Goal: Information Seeking & Learning: Learn about a topic

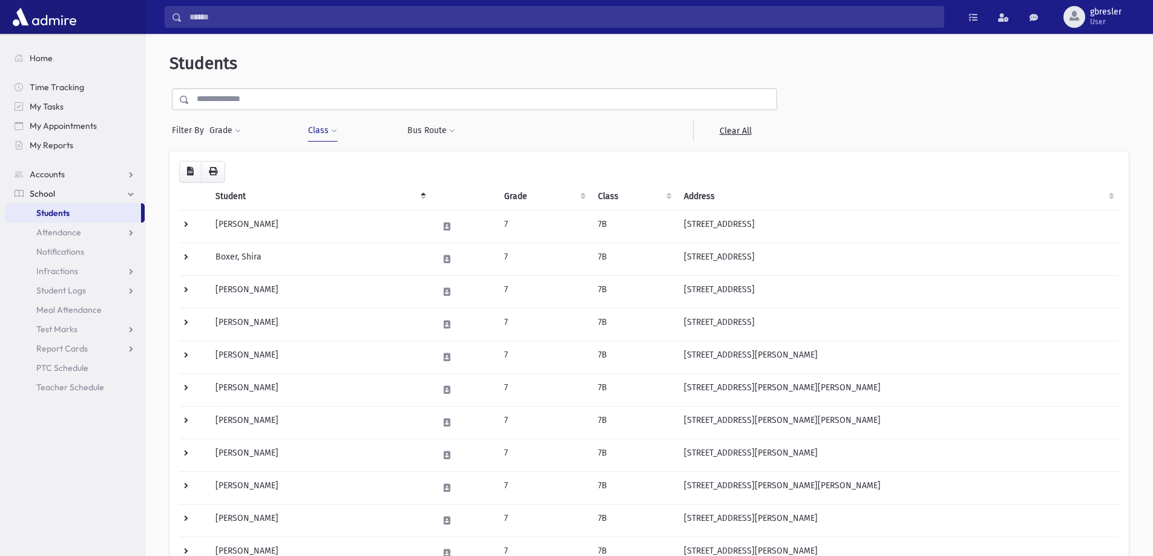
click at [332, 135] on button "Class" at bounding box center [323, 131] width 30 height 22
click at [742, 133] on link "Clear All" at bounding box center [735, 131] width 84 height 22
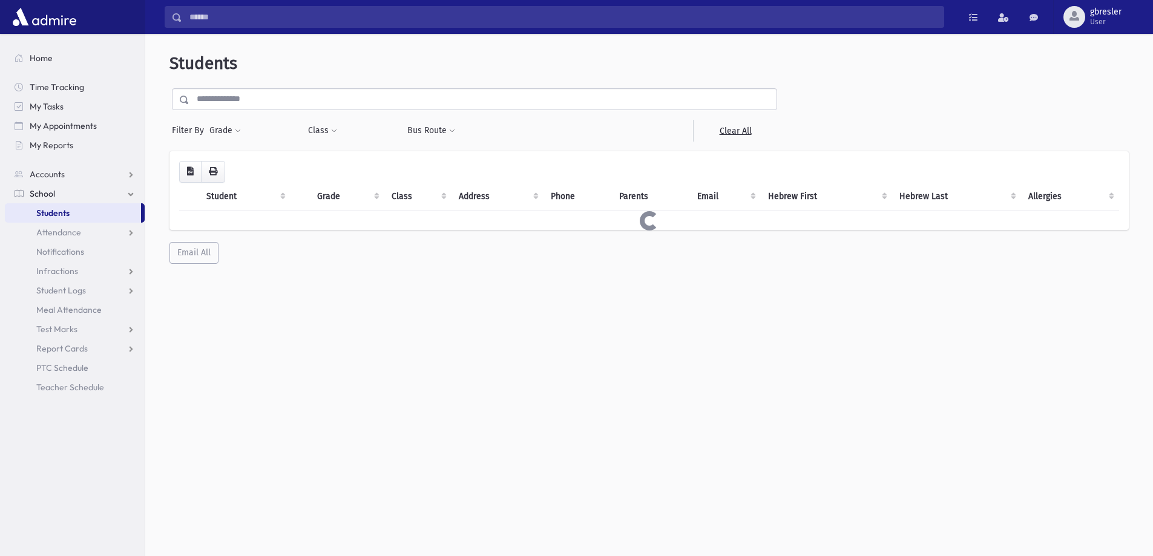
select select
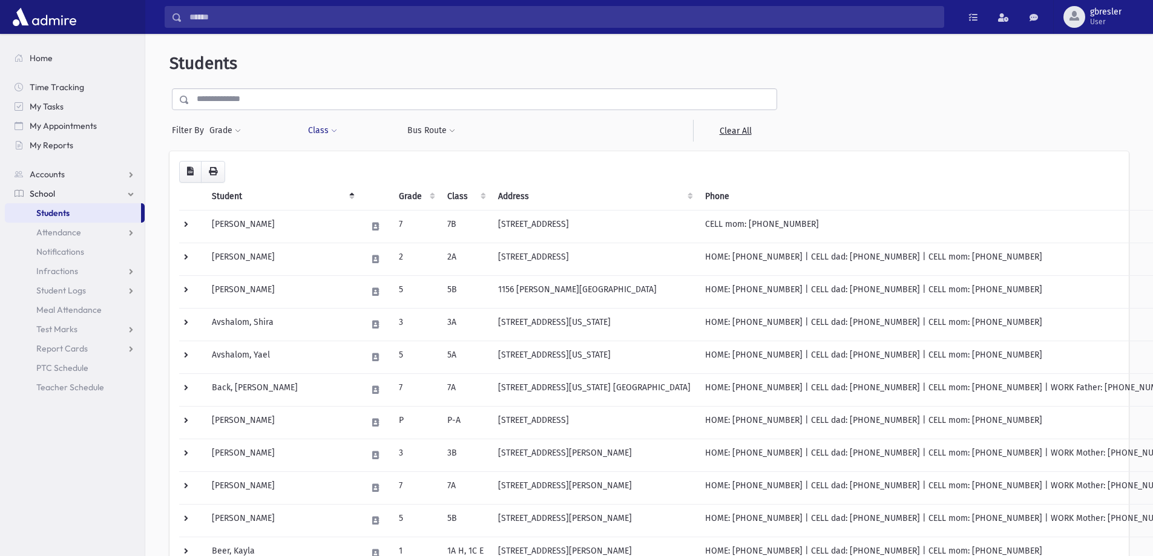
click at [332, 133] on span at bounding box center [334, 131] width 6 height 7
click at [335, 166] on ul at bounding box center [371, 162] width 116 height 18
type input "*"
select select "**"
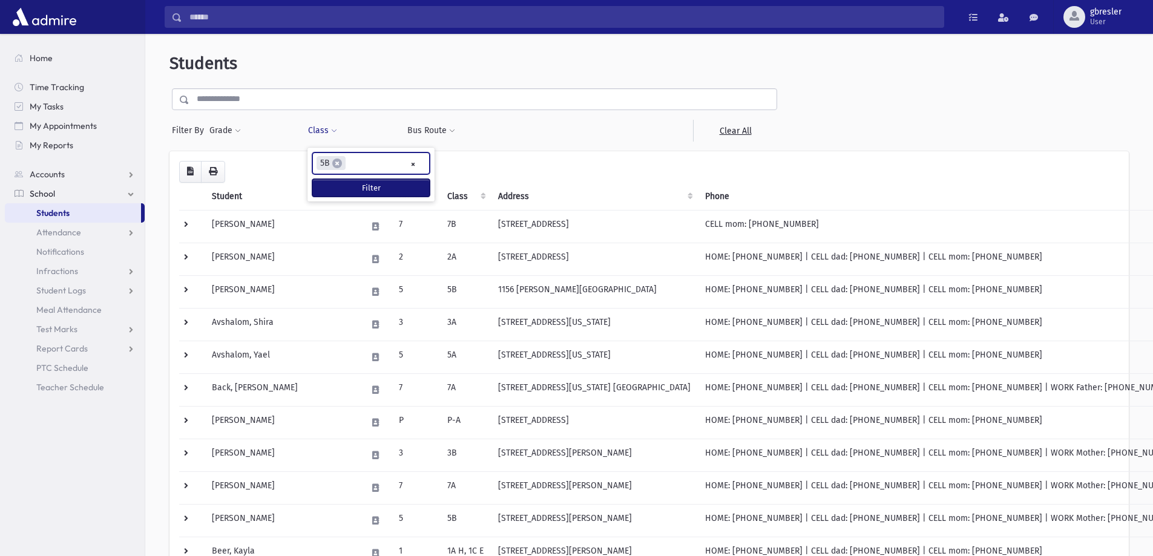
click at [338, 188] on button "Filter" at bounding box center [370, 188] width 117 height 18
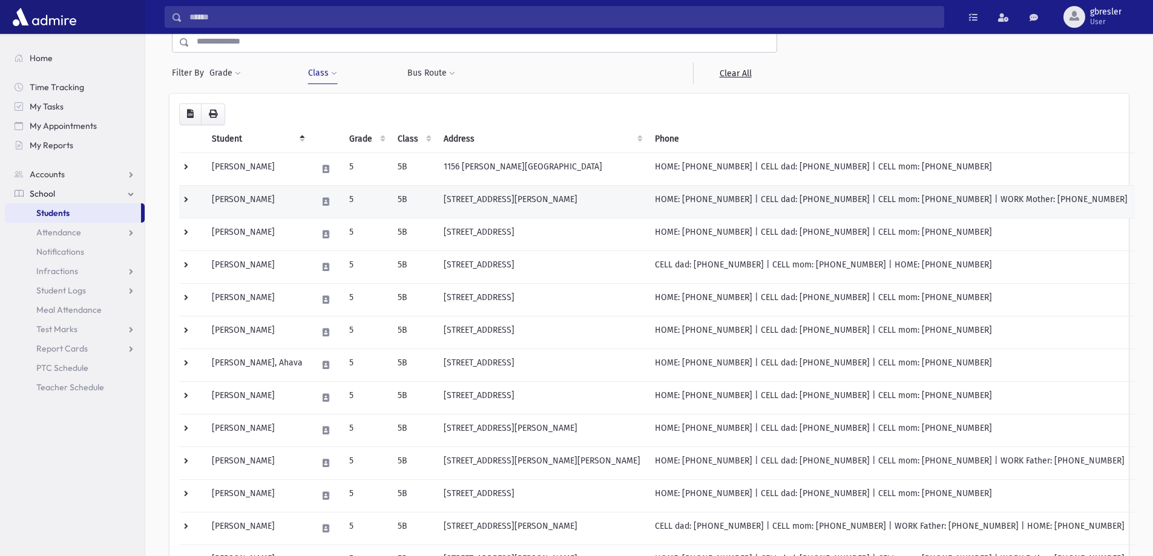
scroll to position [48, 0]
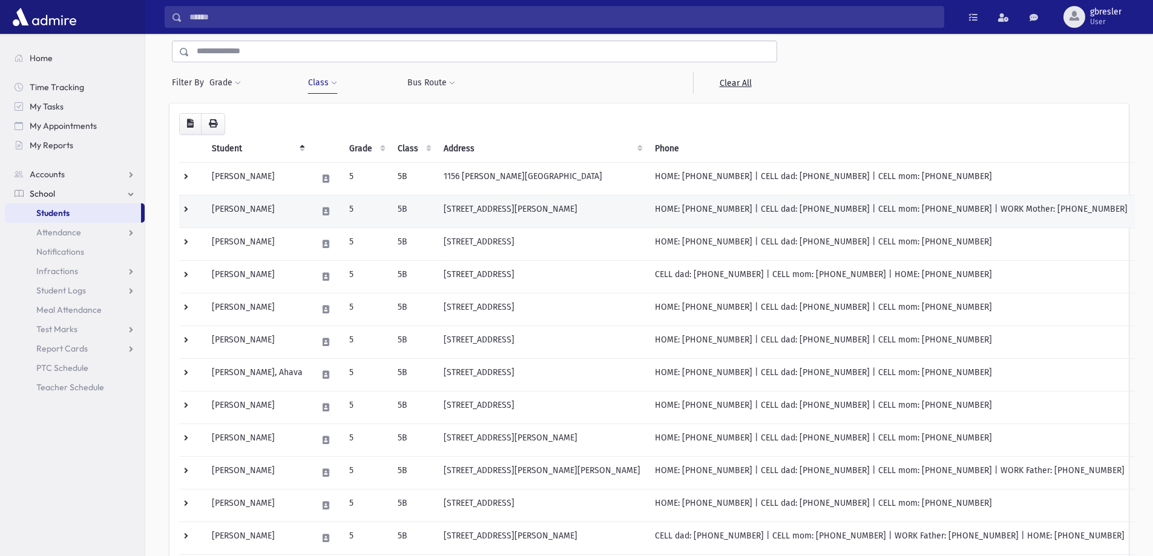
click at [252, 219] on td "[PERSON_NAME]" at bounding box center [257, 211] width 105 height 33
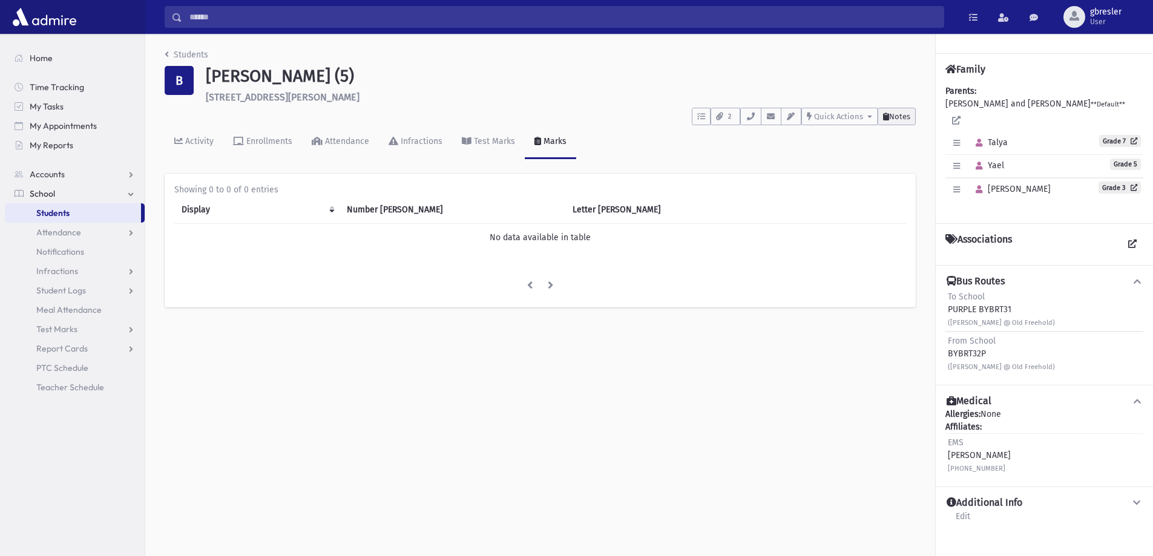
click at [893, 122] on button "Notes" at bounding box center [897, 117] width 38 height 18
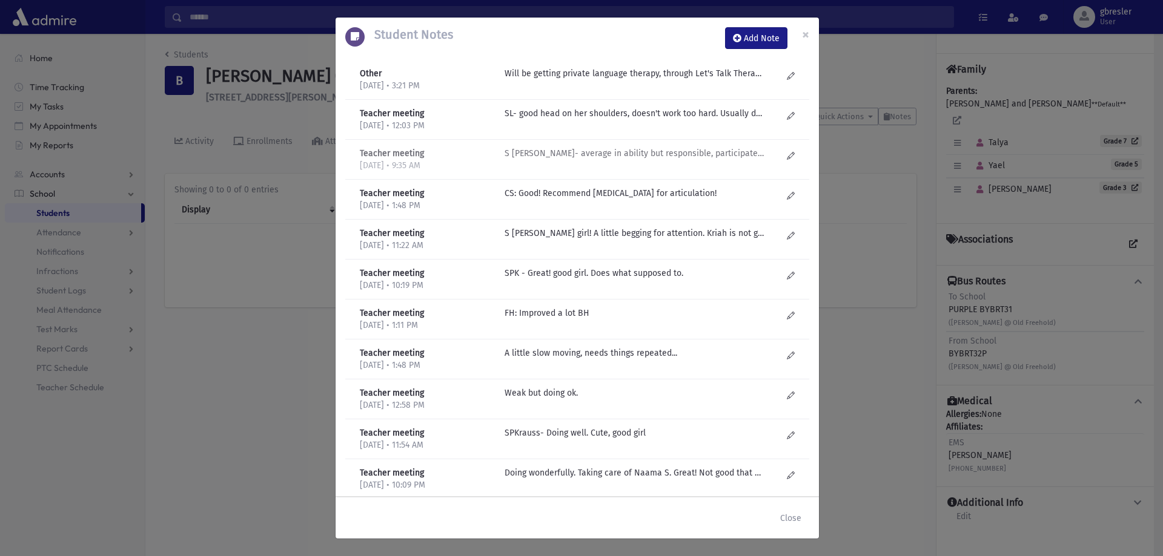
click at [652, 159] on p "S Lieberman- average in ability but responsible, participates..." at bounding box center [633, 153] width 259 height 13
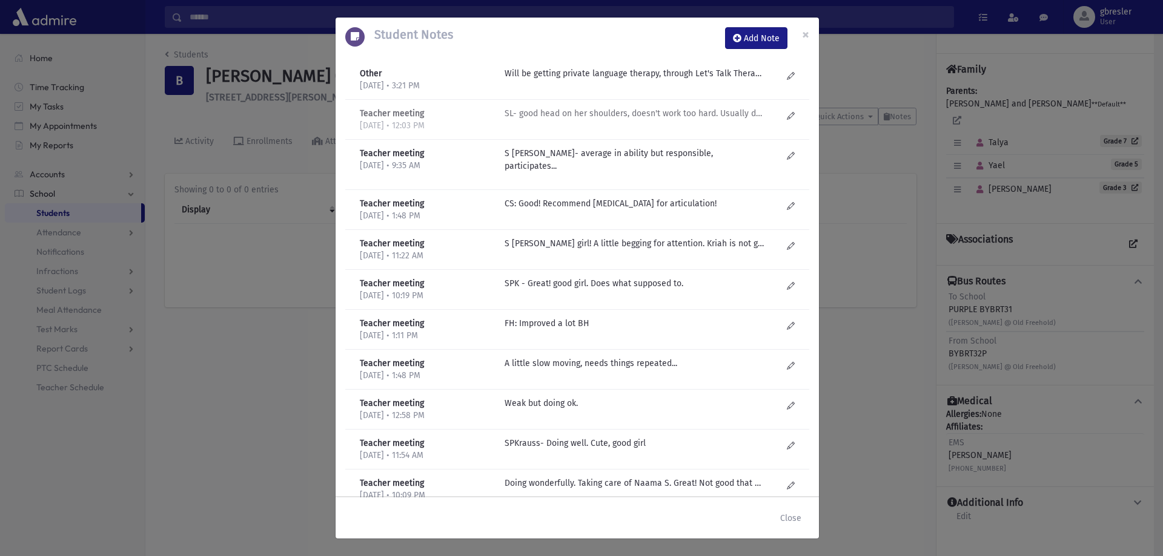
click at [662, 117] on p "SL- good head on her shoulders, doesn't work too hard. Usually does her homewor…" at bounding box center [633, 113] width 259 height 13
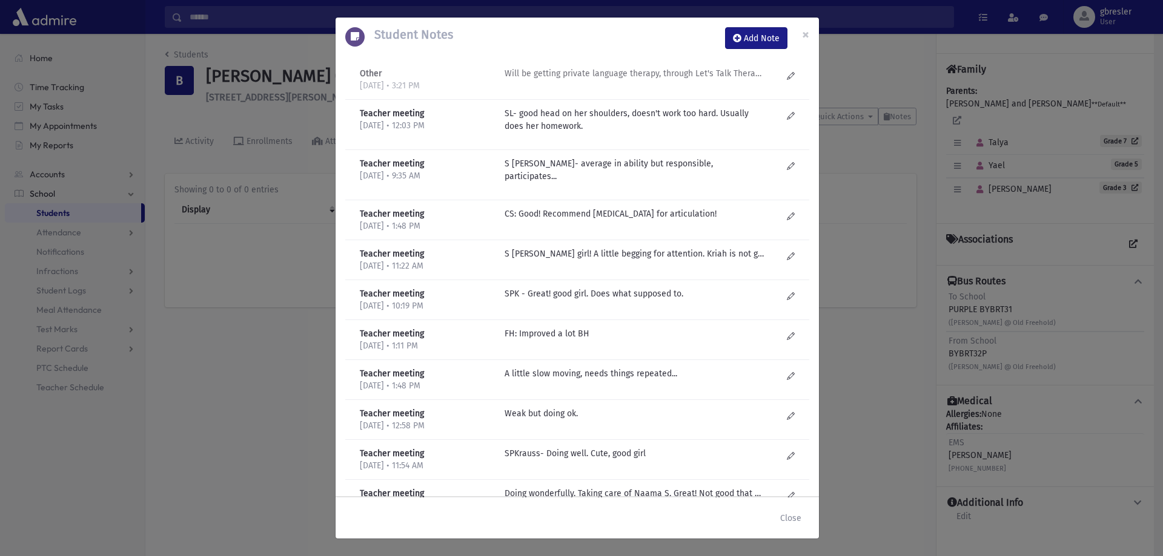
click at [665, 73] on p "Will be getting private language therapy, through Let's Talk Therapy. Therapist…" at bounding box center [633, 73] width 259 height 13
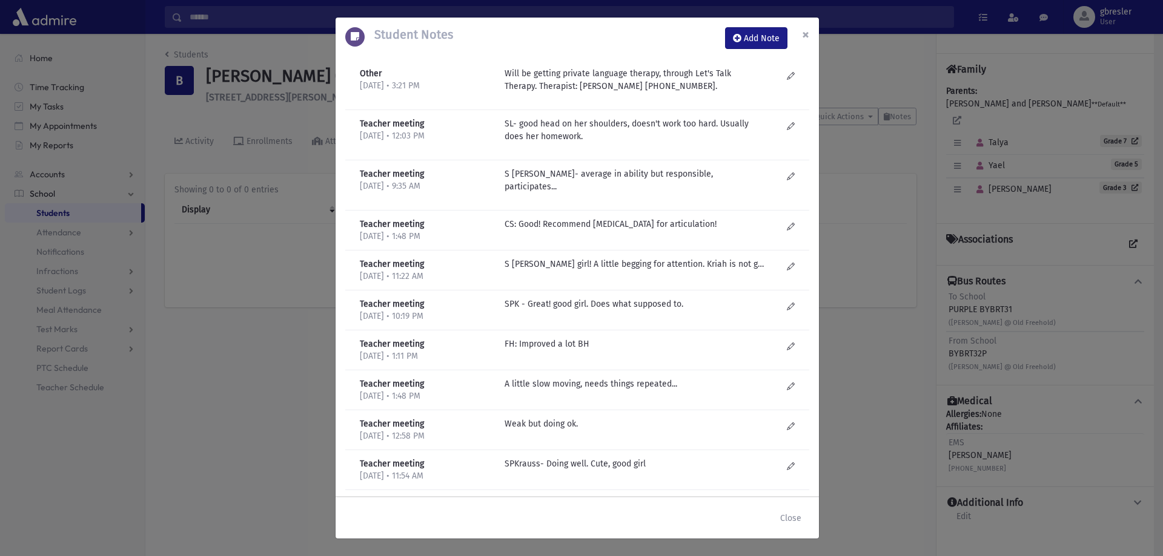
click at [806, 38] on span "×" at bounding box center [805, 34] width 7 height 17
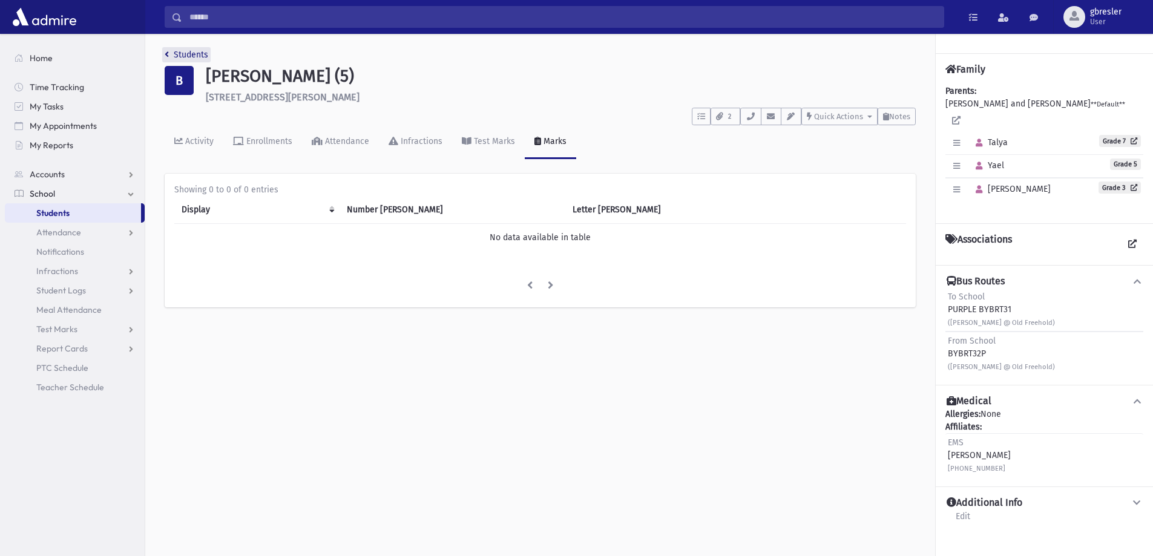
click at [193, 56] on link "Students" at bounding box center [187, 55] width 44 height 10
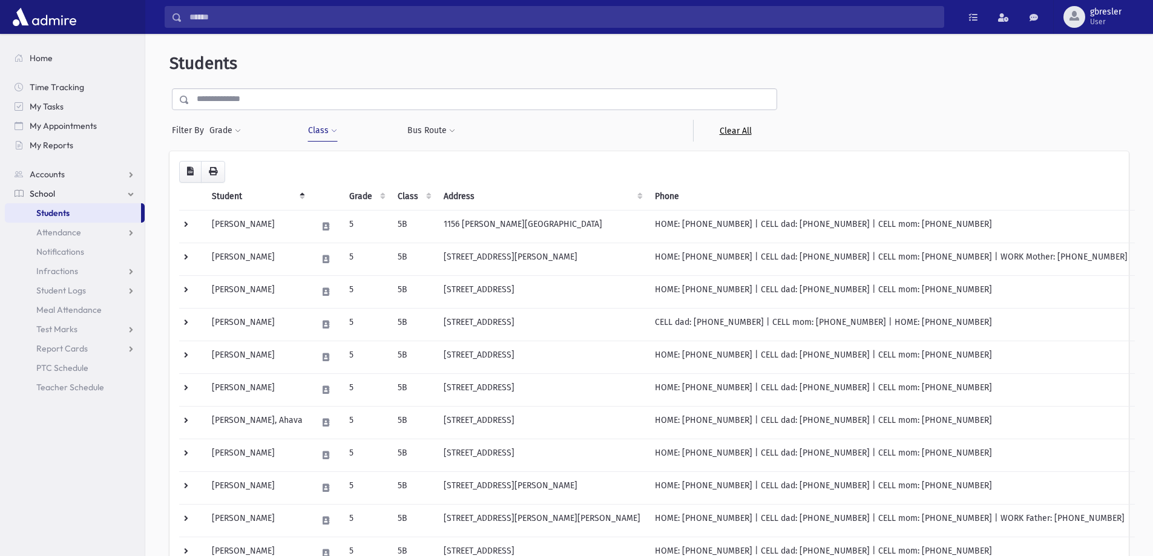
click at [741, 128] on link "Clear All" at bounding box center [735, 131] width 84 height 22
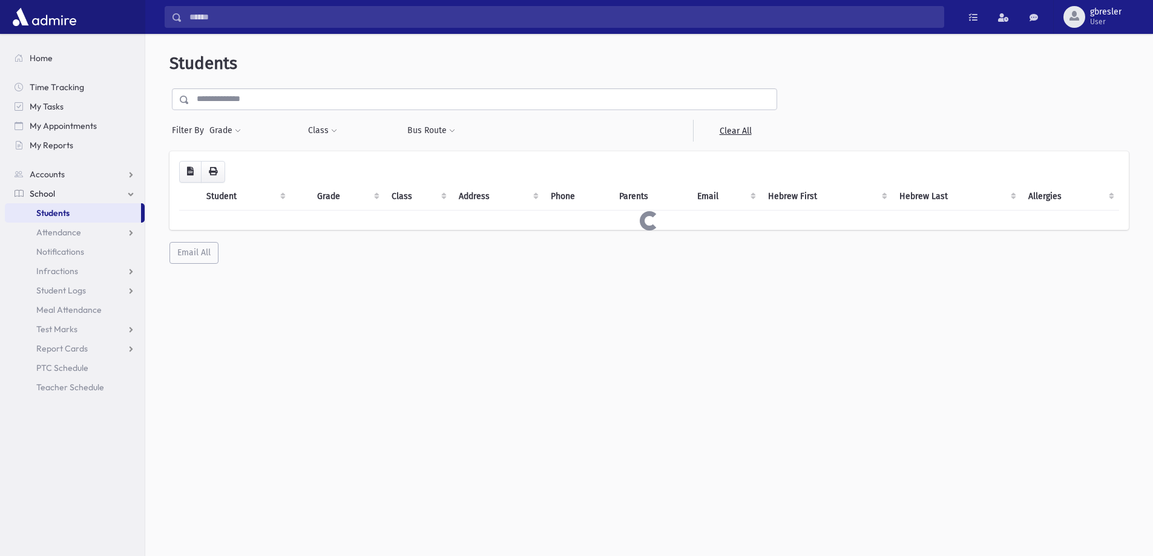
select select
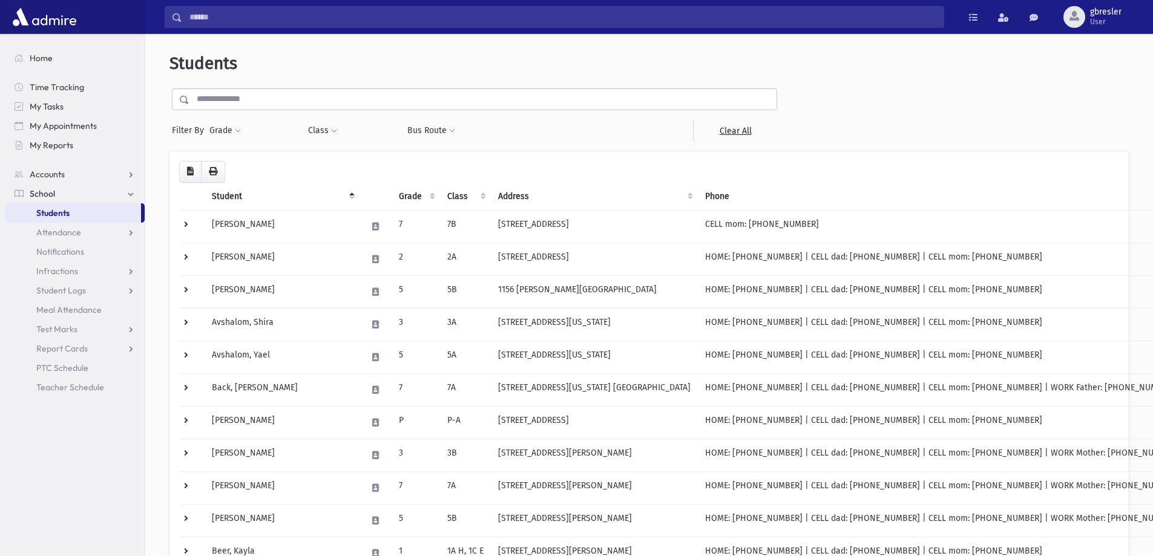
click at [338, 128] on div "Class *** *** ** *** ** *** * **** **** **** **** **** * ** ** * ** ** * ** ** …" at bounding box center [351, 131] width 87 height 22
click at [332, 129] on span at bounding box center [334, 131] width 6 height 7
click at [337, 165] on ul at bounding box center [371, 162] width 116 height 18
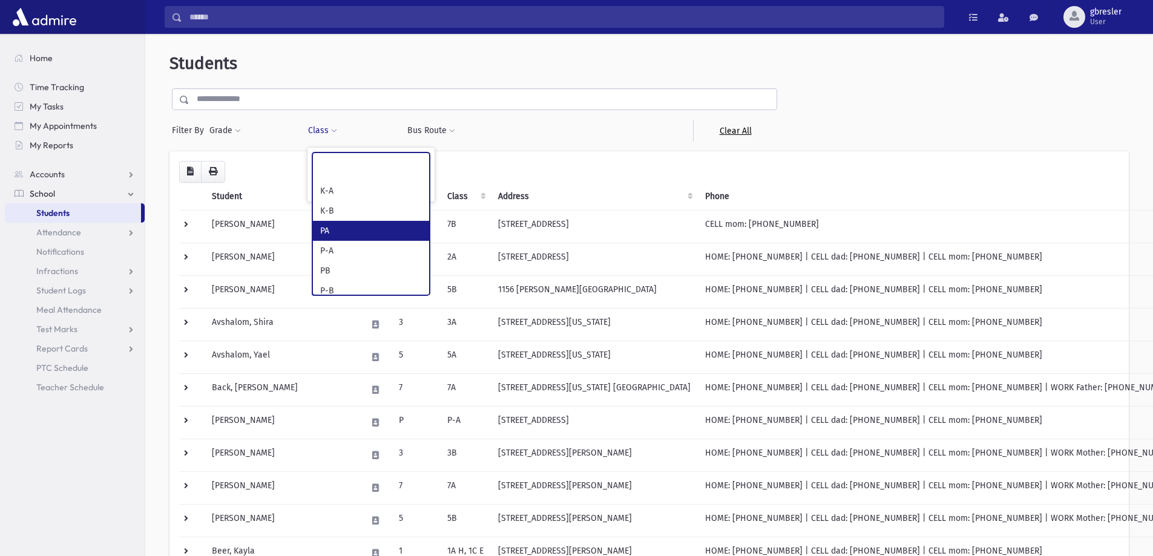
click at [728, 133] on link "Clear All" at bounding box center [735, 131] width 84 height 22
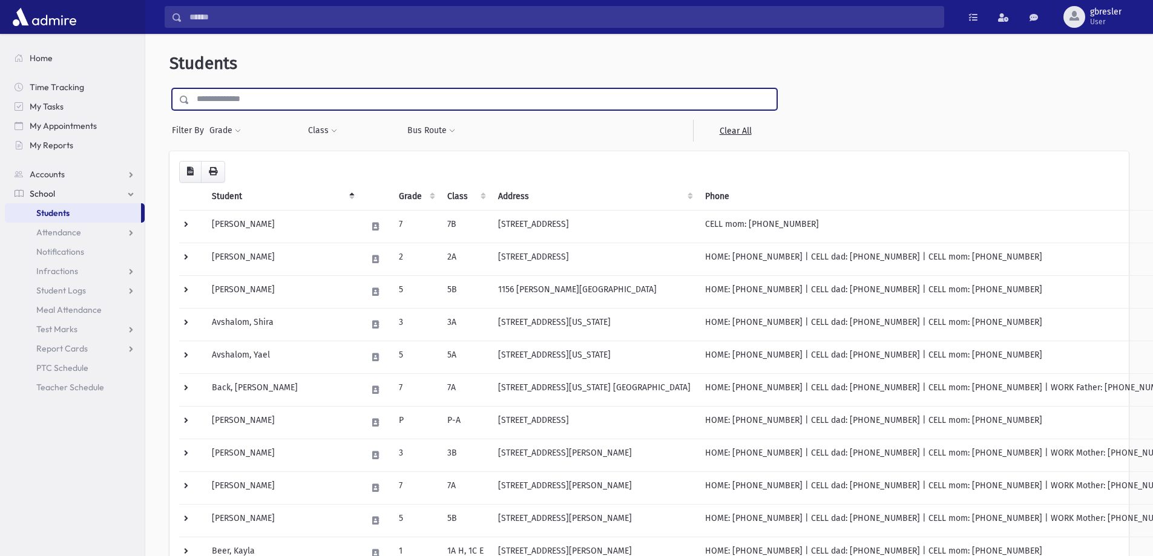
click at [294, 97] on input "text" at bounding box center [483, 99] width 587 height 22
type input "*******"
click at [170, 88] on input "submit" at bounding box center [187, 96] width 34 height 16
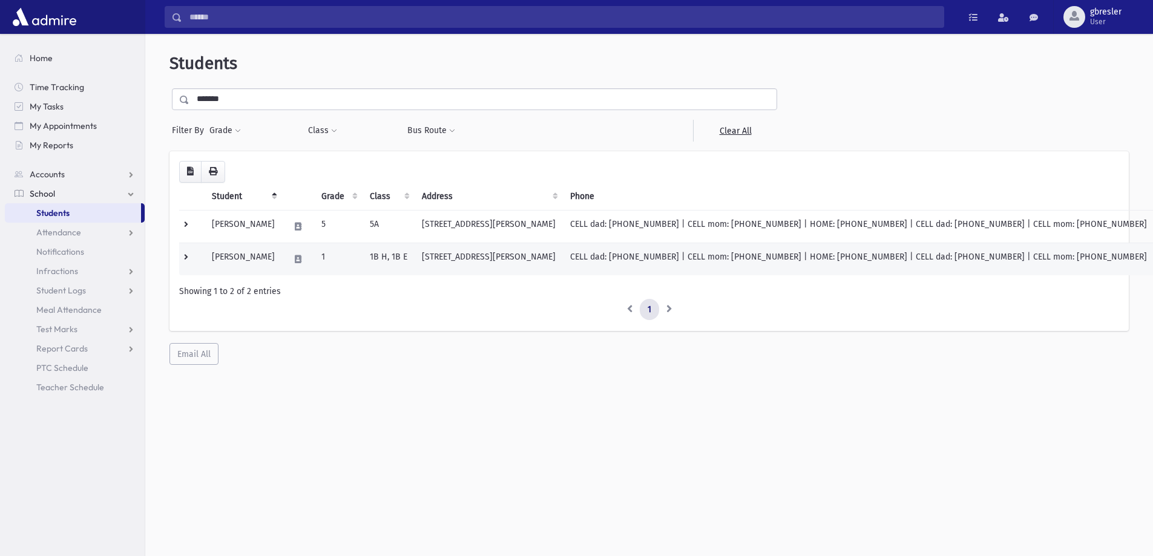
click at [252, 252] on td "[PERSON_NAME]" at bounding box center [244, 259] width 78 height 33
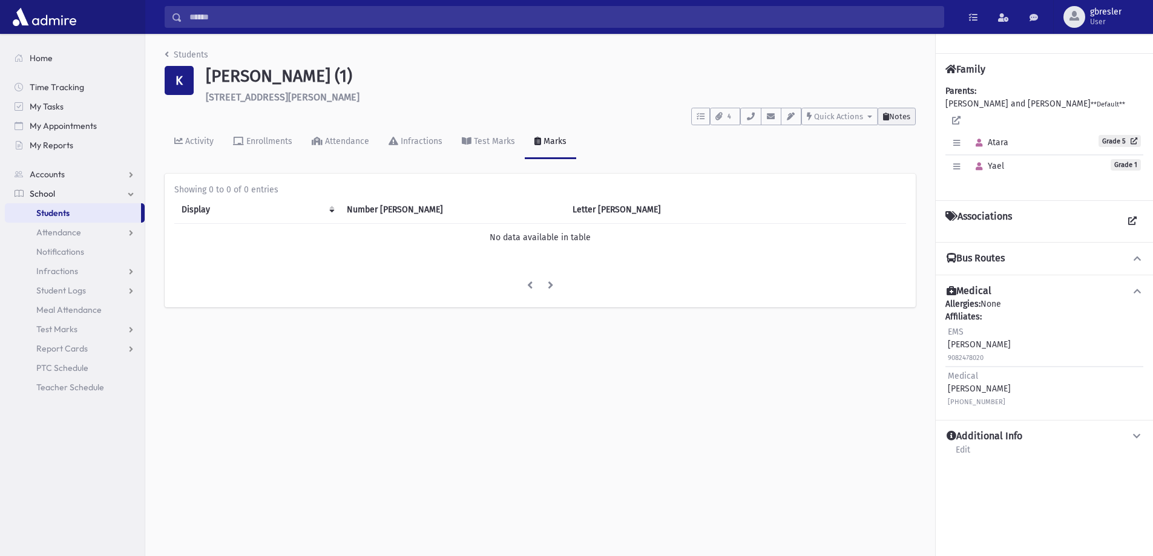
click at [886, 116] on icon at bounding box center [886, 117] width 6 height 8
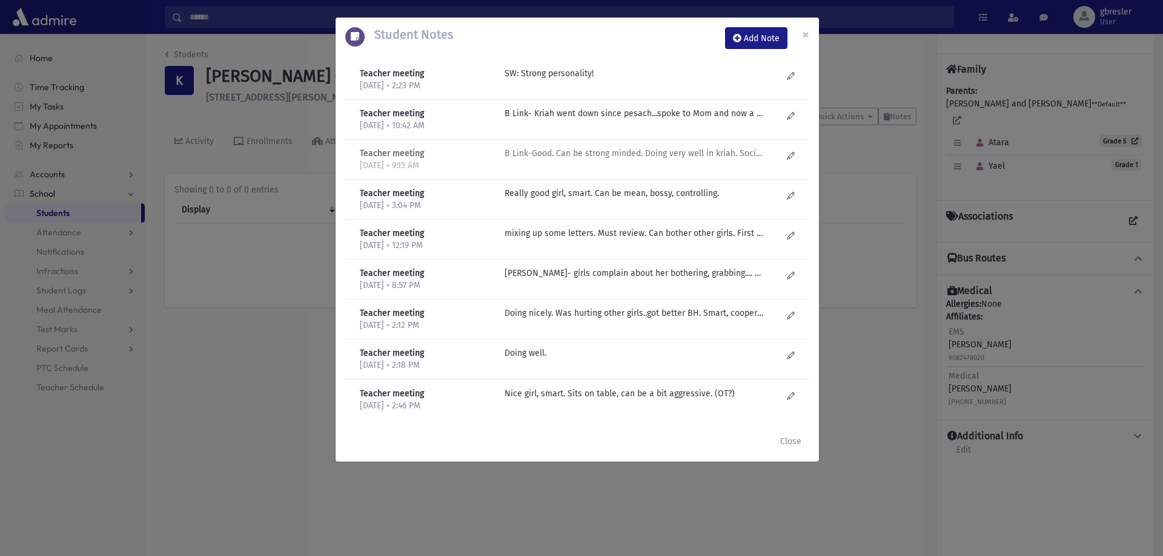
click at [609, 153] on p "B Link-Good. Can be strong minded. Doing very well in kriah. Socially good. Lis…" at bounding box center [633, 153] width 259 height 13
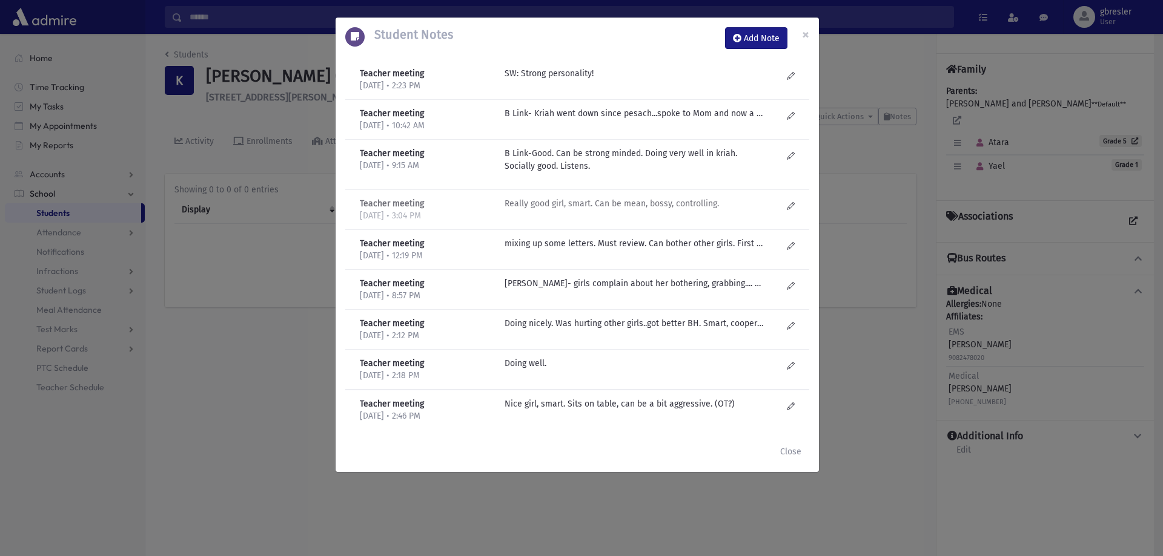
click at [594, 208] on p "Really good girl, smart. Can be mean, bossy, controlling." at bounding box center [633, 203] width 259 height 13
click at [619, 284] on p "[PERSON_NAME]- girls complain about her bothering, grabbing.... Was very fidget…" at bounding box center [633, 283] width 259 height 13
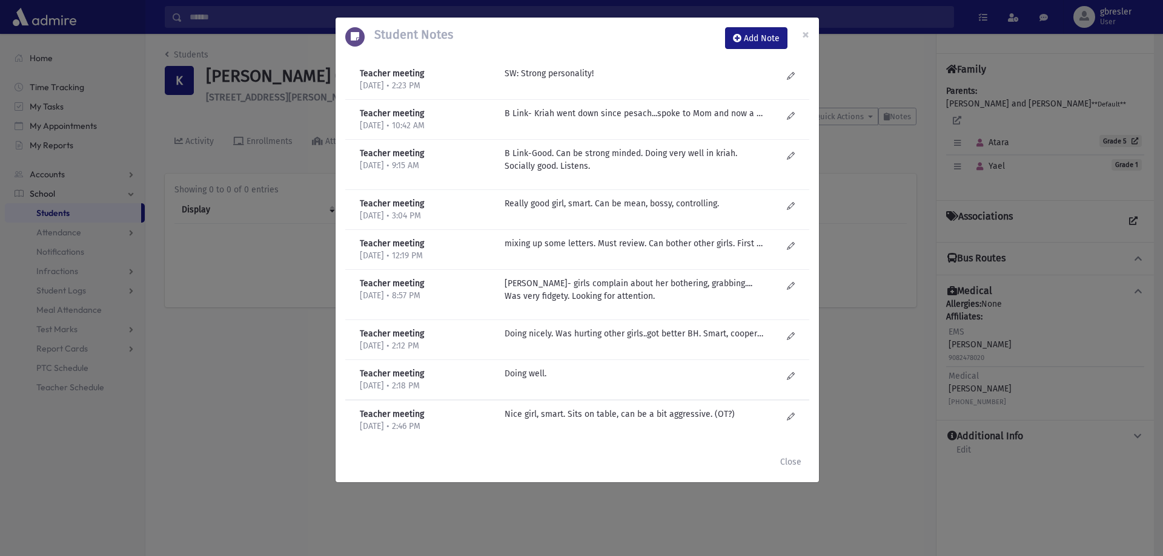
click at [599, 325] on div "Teacher meeting [DATE] • 2:12 PM Doing nicely. Was hurting other girls..got bet…" at bounding box center [577, 340] width 464 height 40
click at [653, 116] on p "B Link- Kriah went down since pesach...spoke to Mom and now a little better-mor…" at bounding box center [633, 113] width 259 height 13
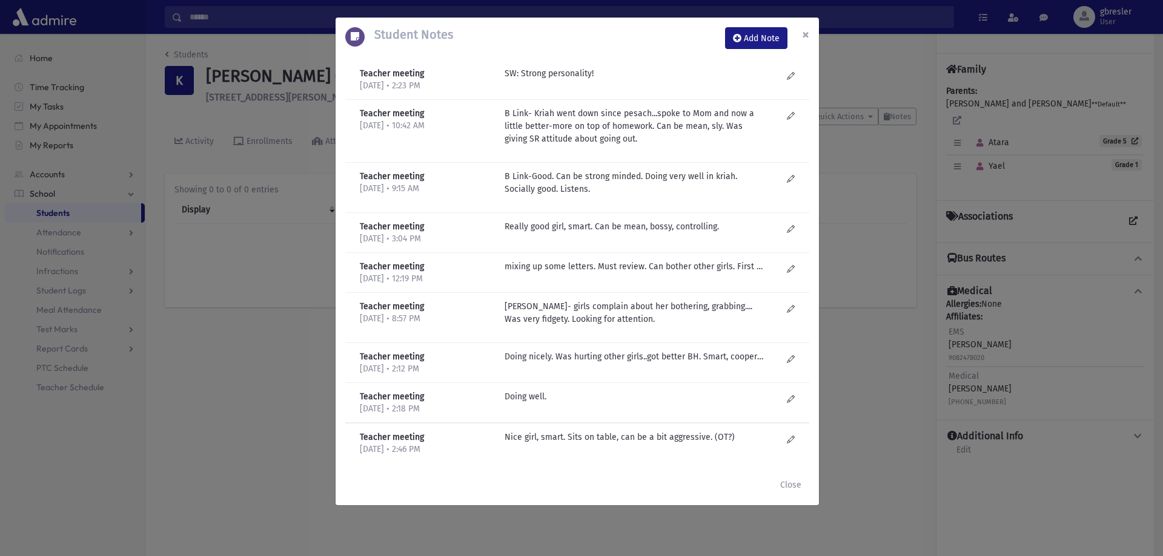
click at [802, 35] on span "×" at bounding box center [805, 34] width 7 height 17
